Goal: Task Accomplishment & Management: Manage account settings

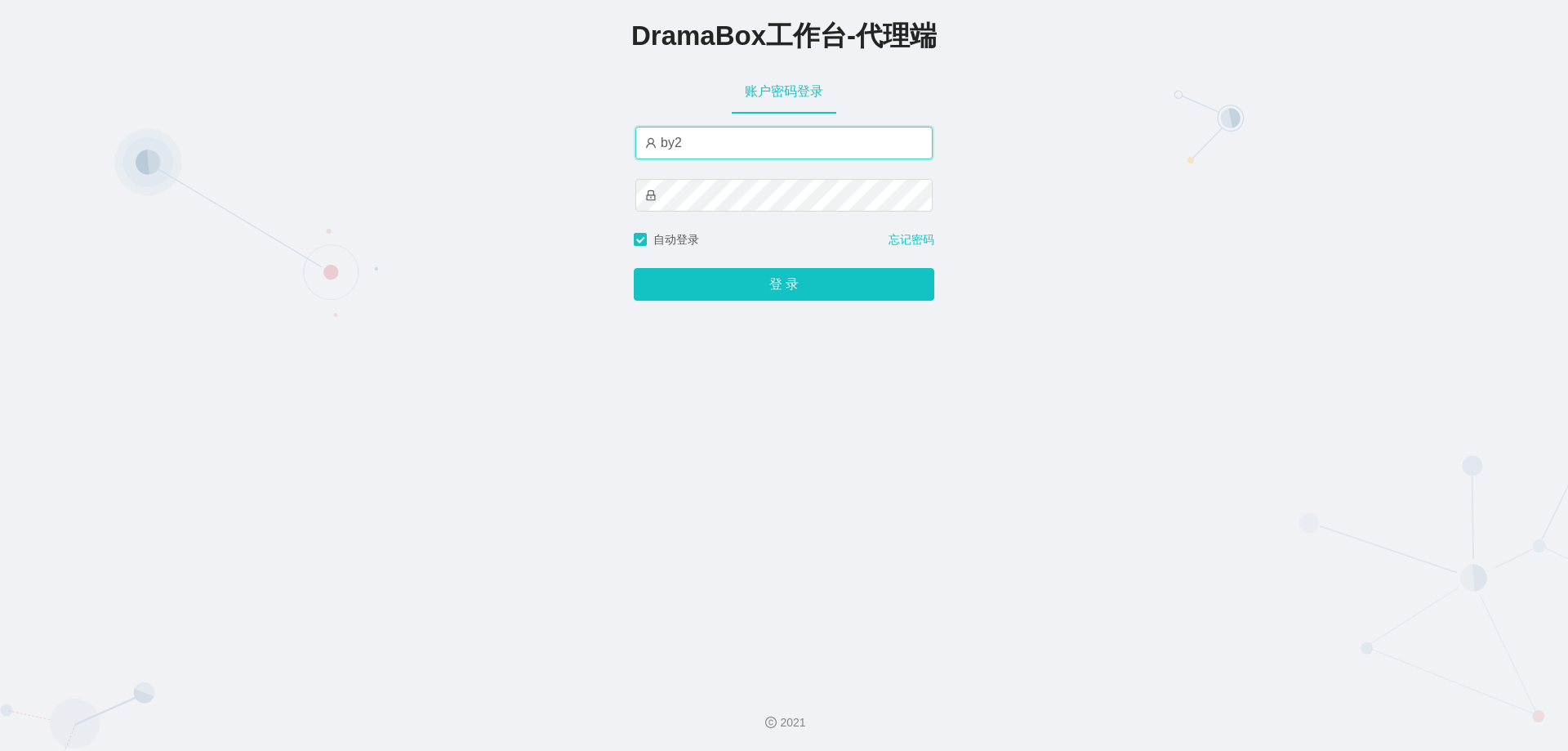
click at [705, 146] on input "by2" at bounding box center [784, 143] width 298 height 33
type input "by4"
click at [634, 268] on button "登 录" at bounding box center [784, 284] width 301 height 33
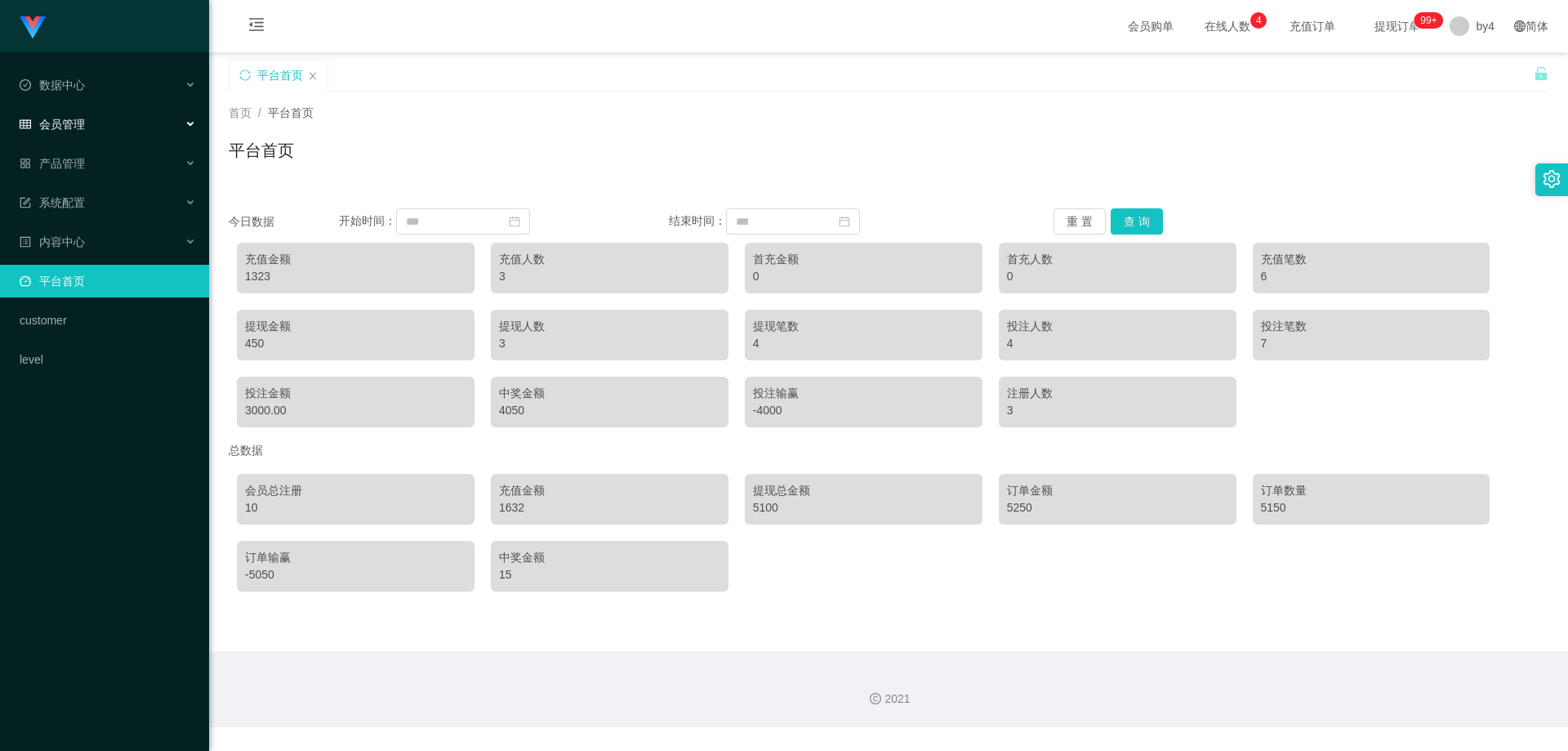
click at [115, 134] on div "会员管理" at bounding box center [104, 125] width 209 height 33
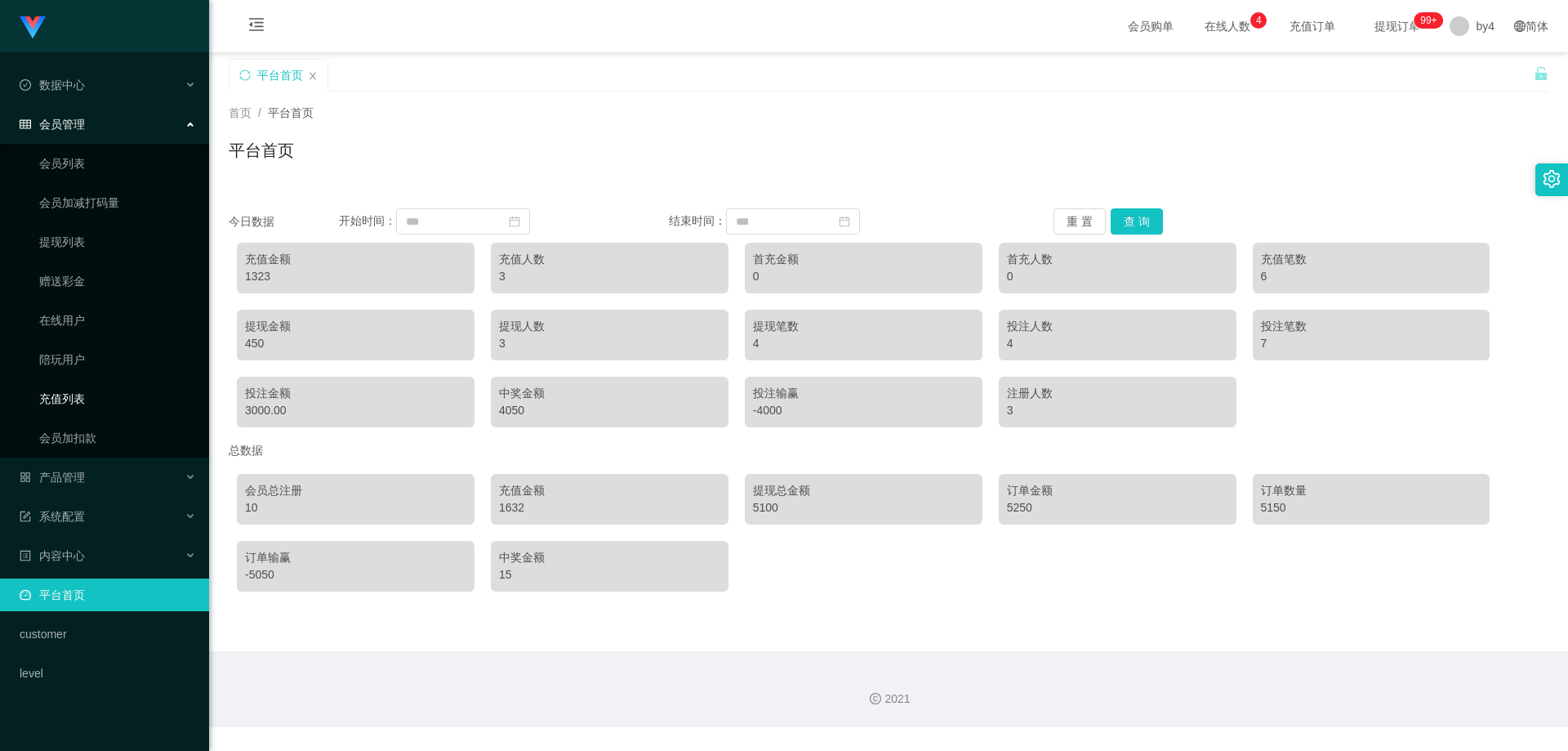
click at [111, 398] on link "充值列表" at bounding box center [117, 399] width 157 height 33
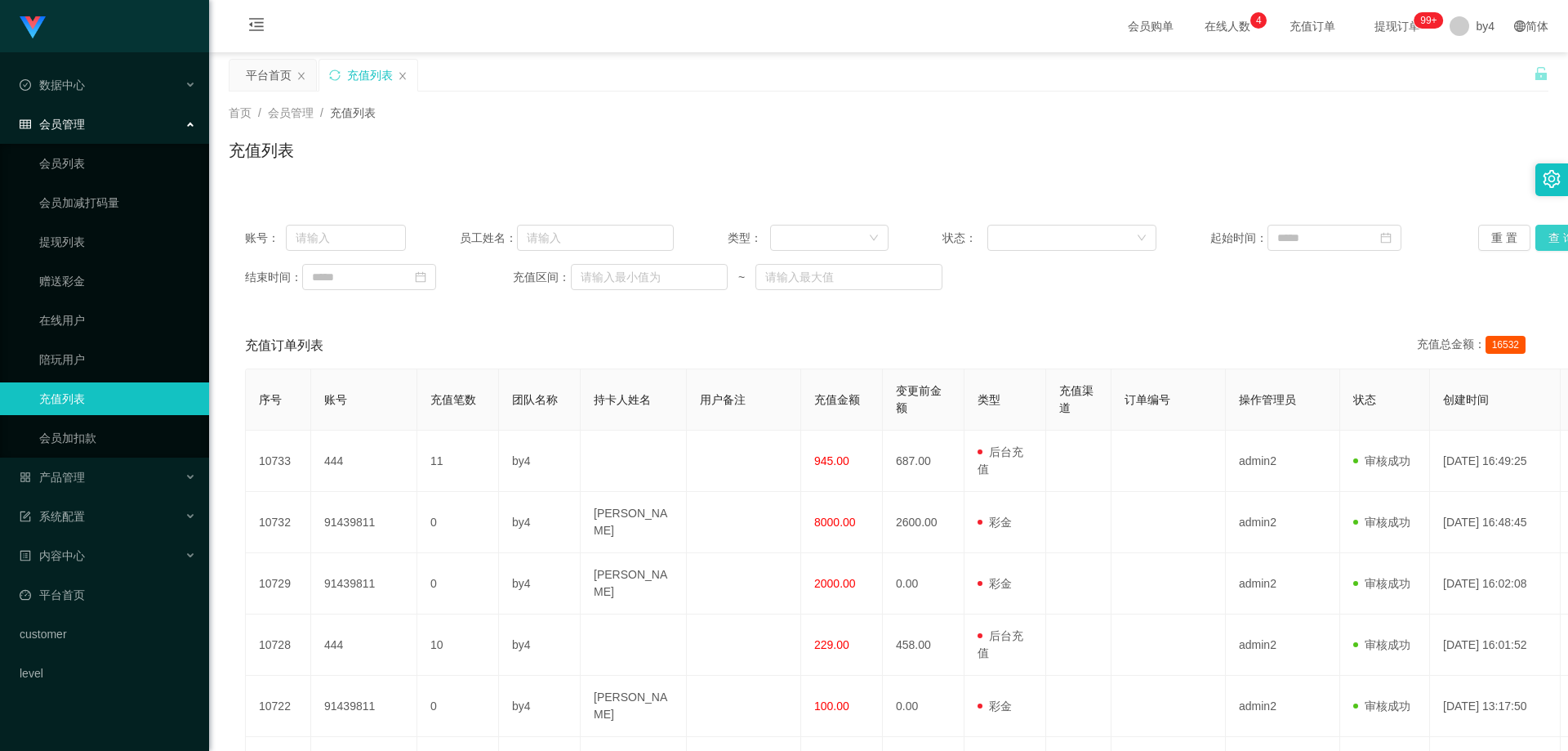
click at [1541, 244] on button "查 询" at bounding box center [1562, 237] width 53 height 26
click at [805, 238] on div at bounding box center [824, 237] width 89 height 24
click at [839, 269] on li "后台充值" at bounding box center [825, 269] width 118 height 26
click at [1536, 234] on button "查 询" at bounding box center [1562, 237] width 53 height 26
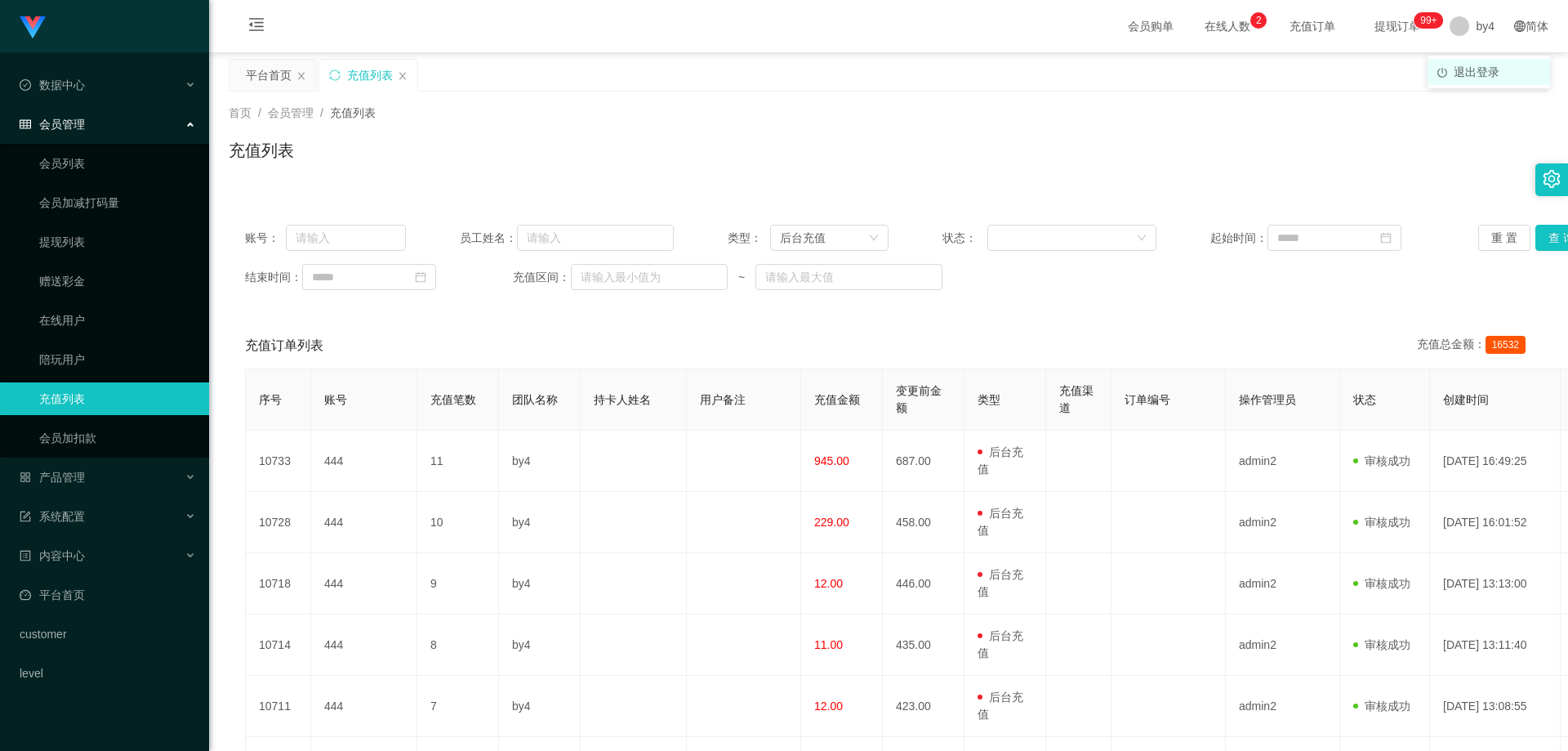
click at [1487, 74] on span "退出登录" at bounding box center [1477, 71] width 46 height 13
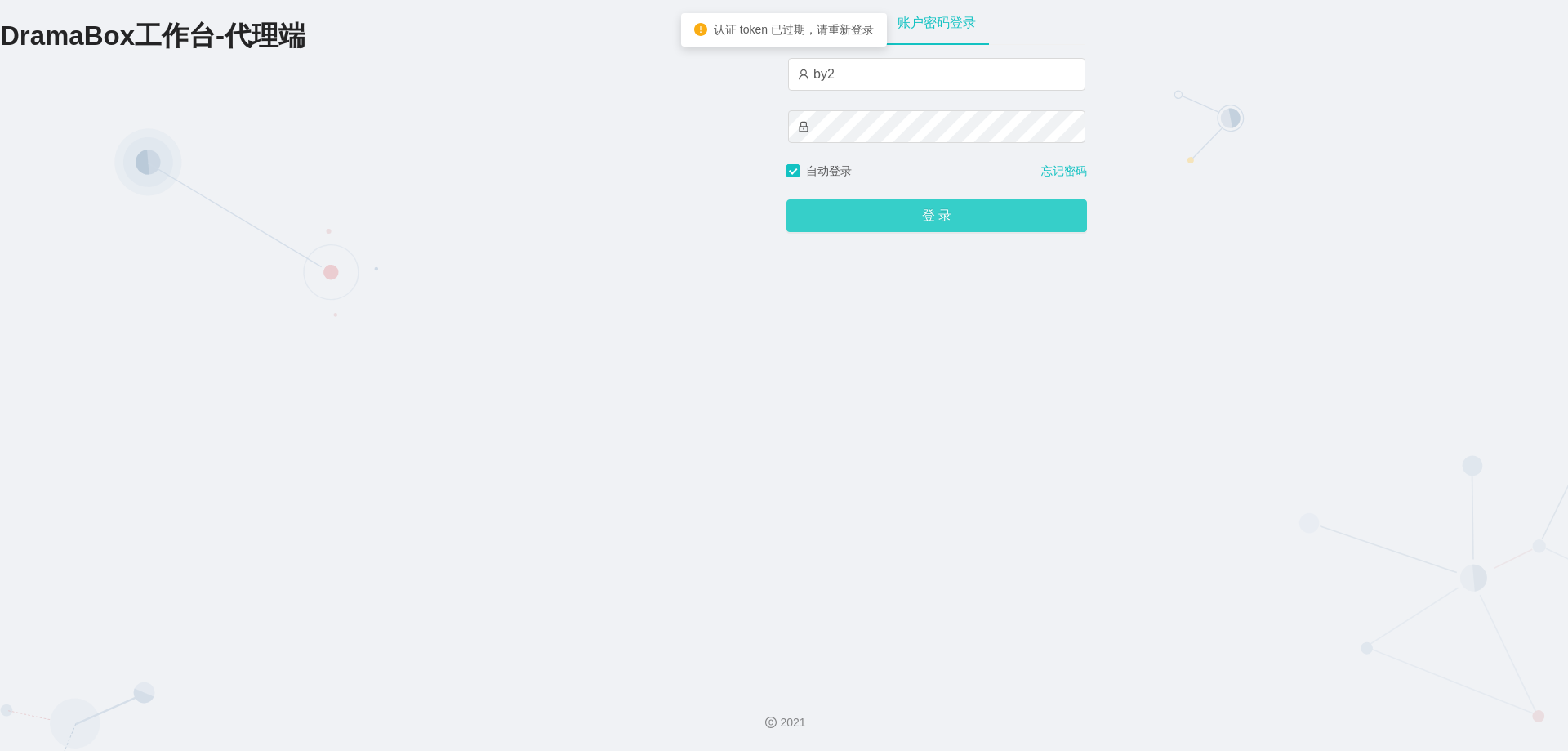
click at [888, 201] on button "登 录" at bounding box center [937, 216] width 301 height 33
